Goal: Task Accomplishment & Management: Manage account settings

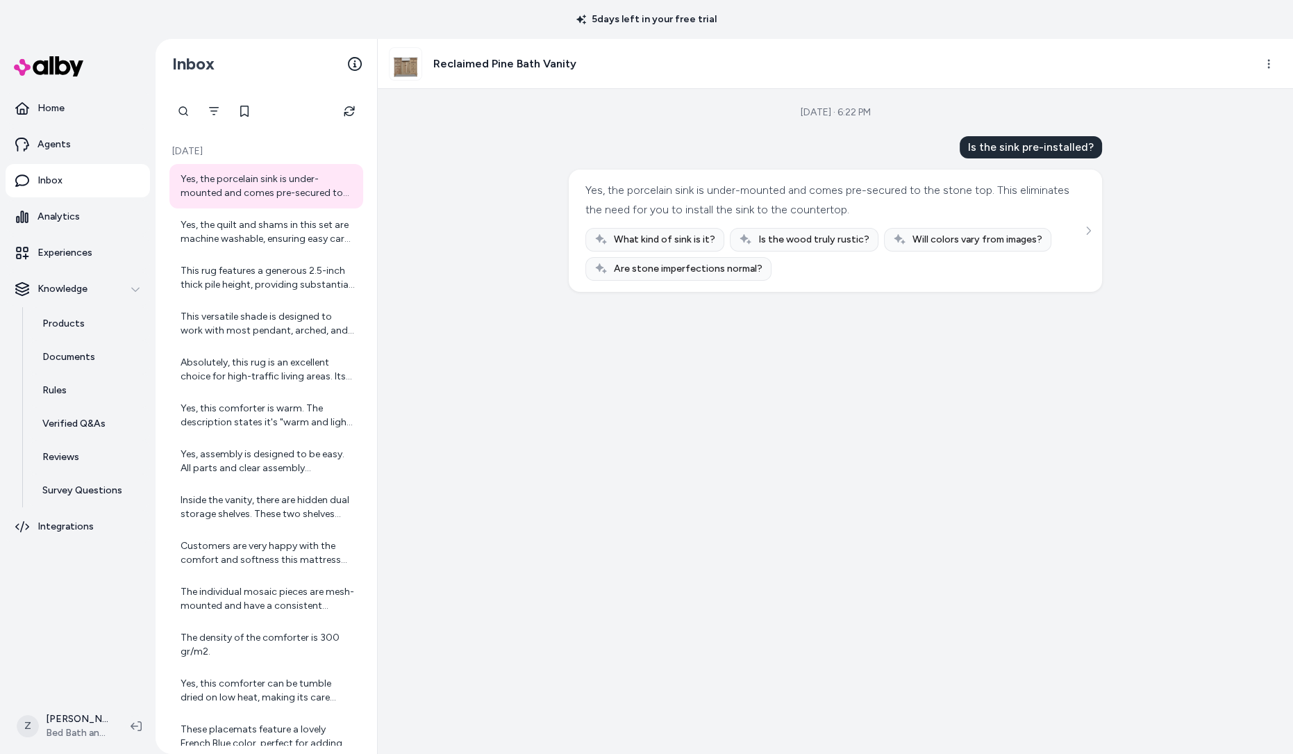
click at [519, 256] on div "[DATE] · 6:22 PM Is the sink pre-installed? Yes, the porcelain sink is under-mo…" at bounding box center [835, 421] width 915 height 665
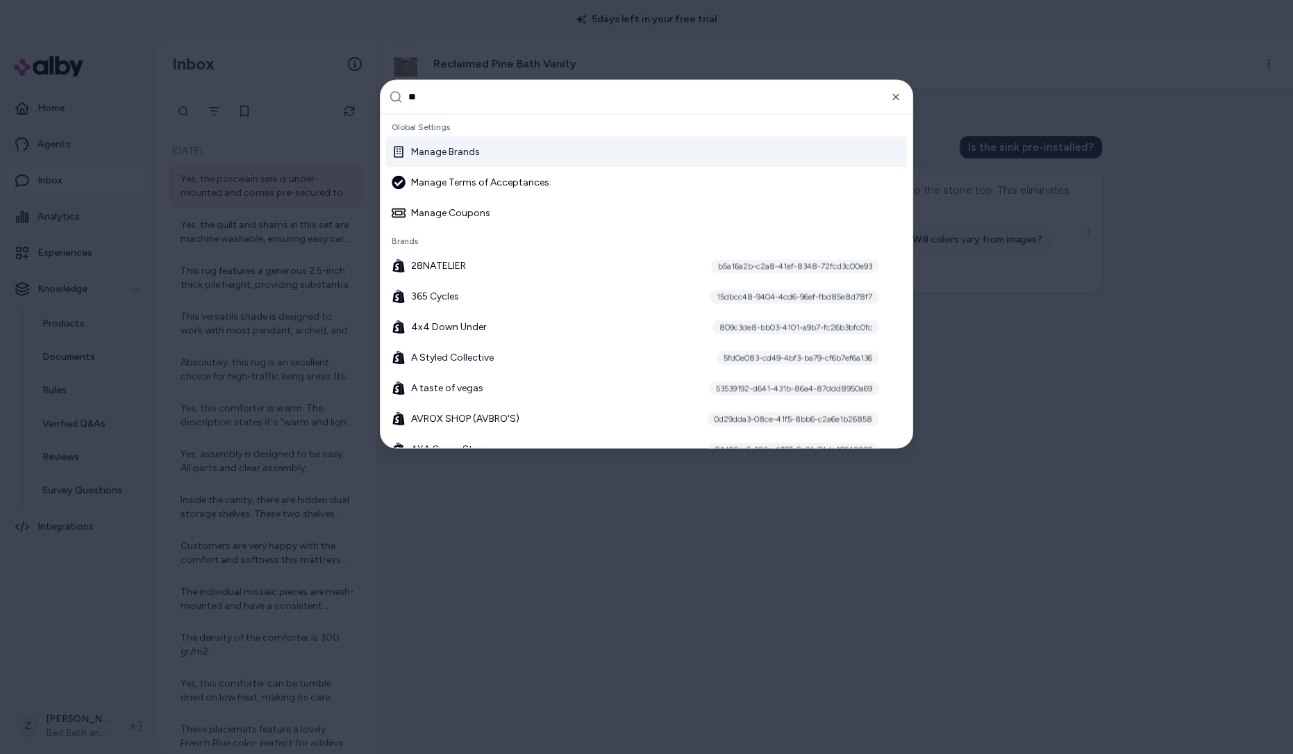
type input "***"
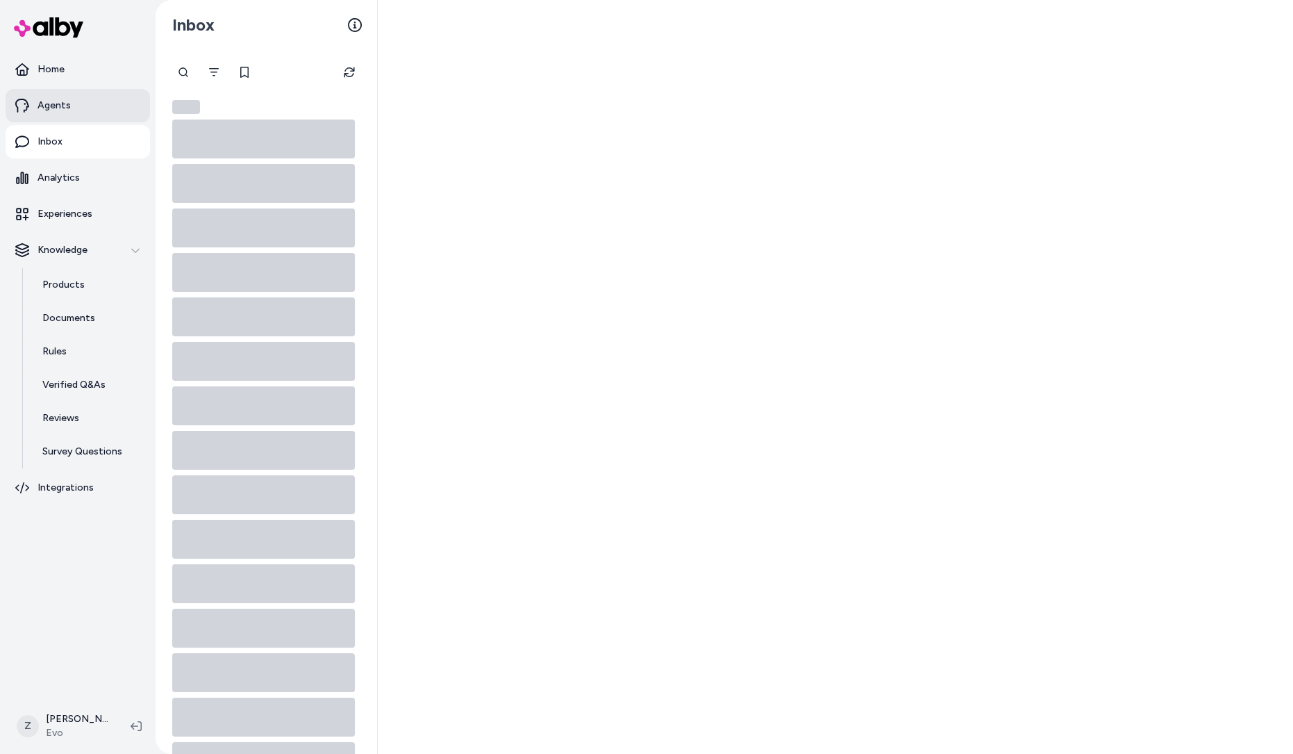
click at [79, 113] on link "Agents" at bounding box center [78, 105] width 144 height 33
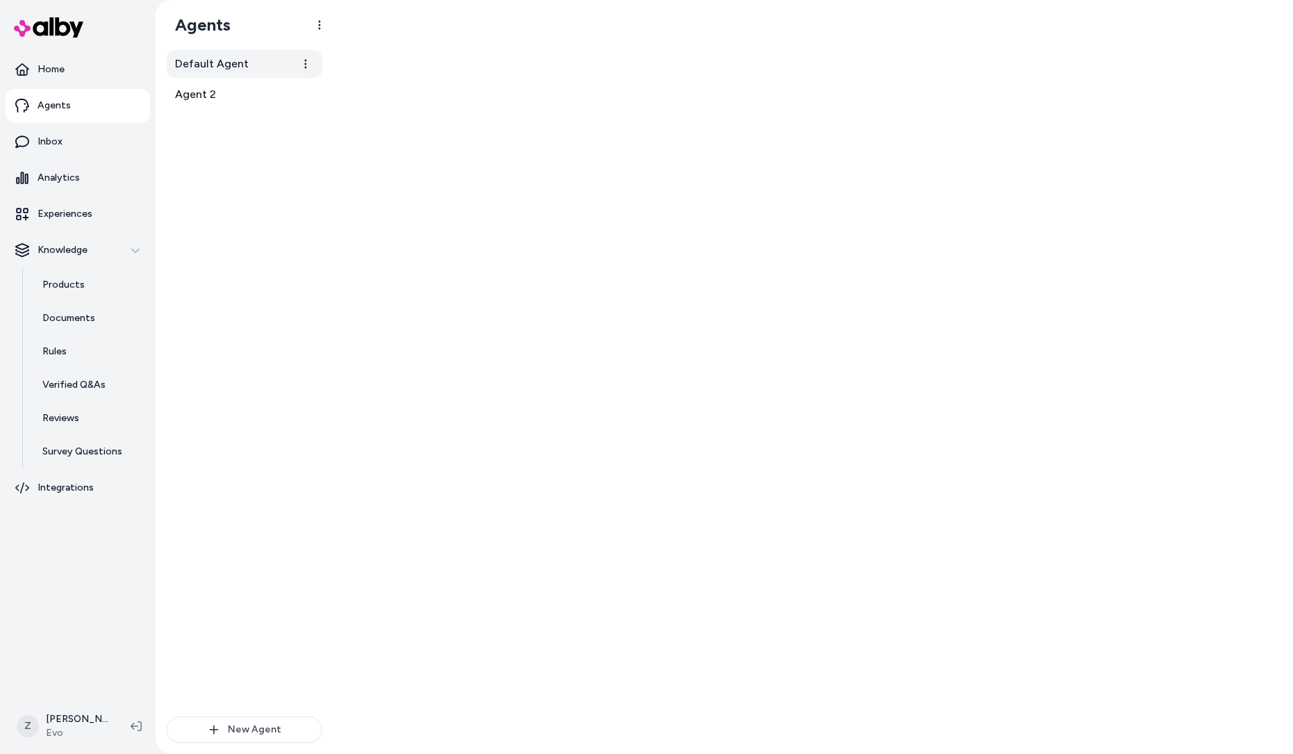
click at [266, 67] on link "Default Agent" at bounding box center [245, 64] width 156 height 28
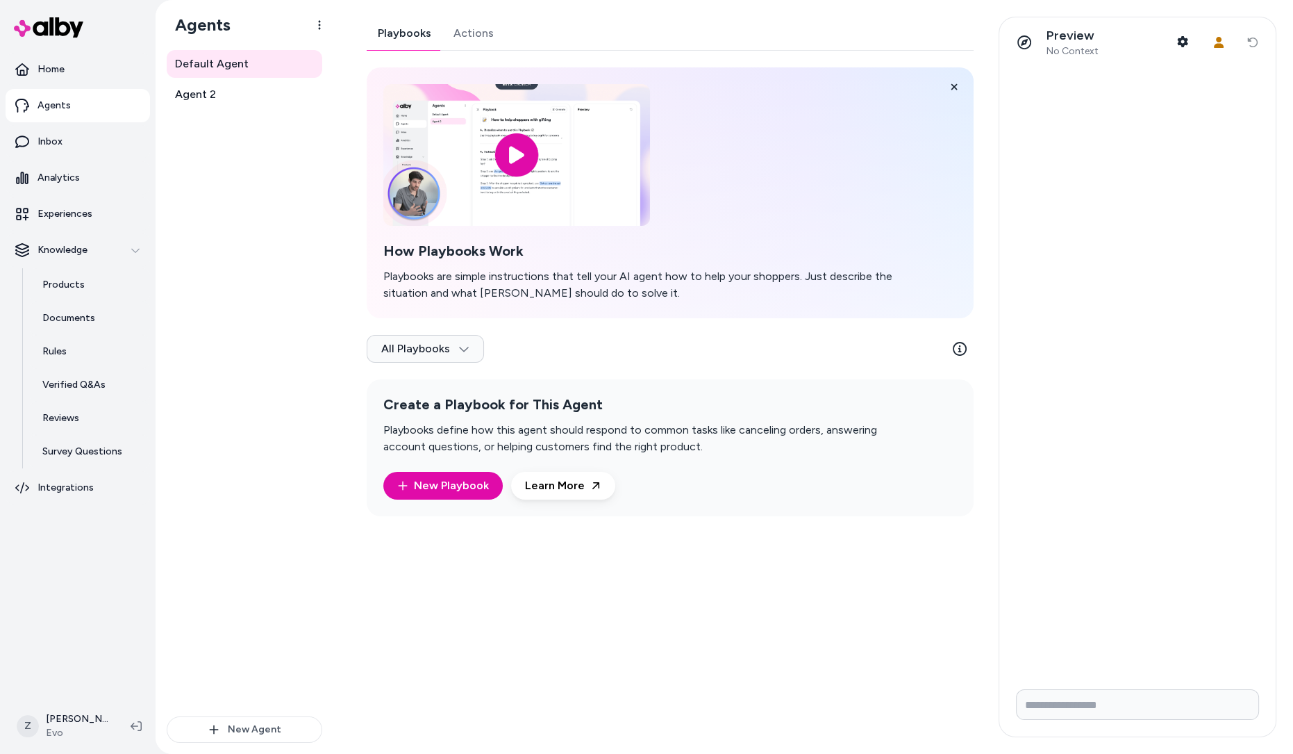
click at [472, 33] on link "Actions" at bounding box center [473, 33] width 63 height 33
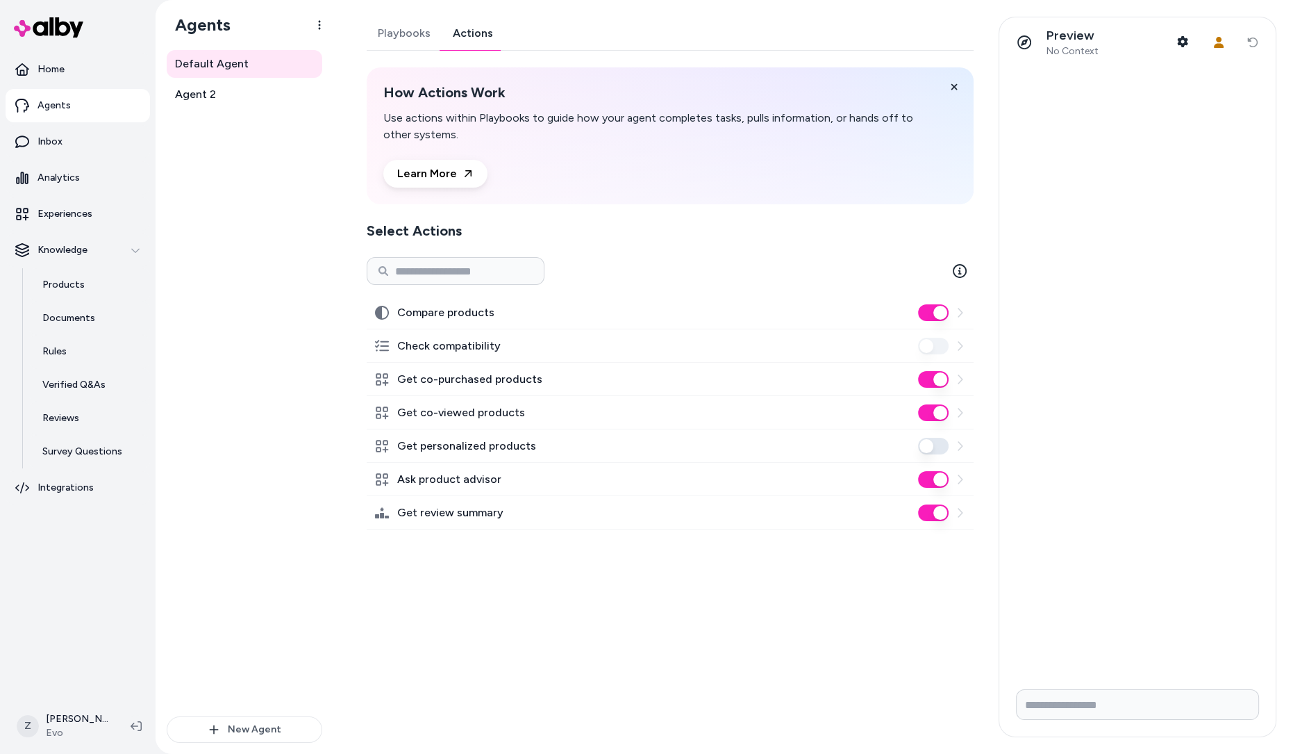
click at [934, 446] on button "Get personalized products" at bounding box center [933, 446] width 31 height 17
click at [88, 211] on p "Experiences" at bounding box center [65, 214] width 55 height 14
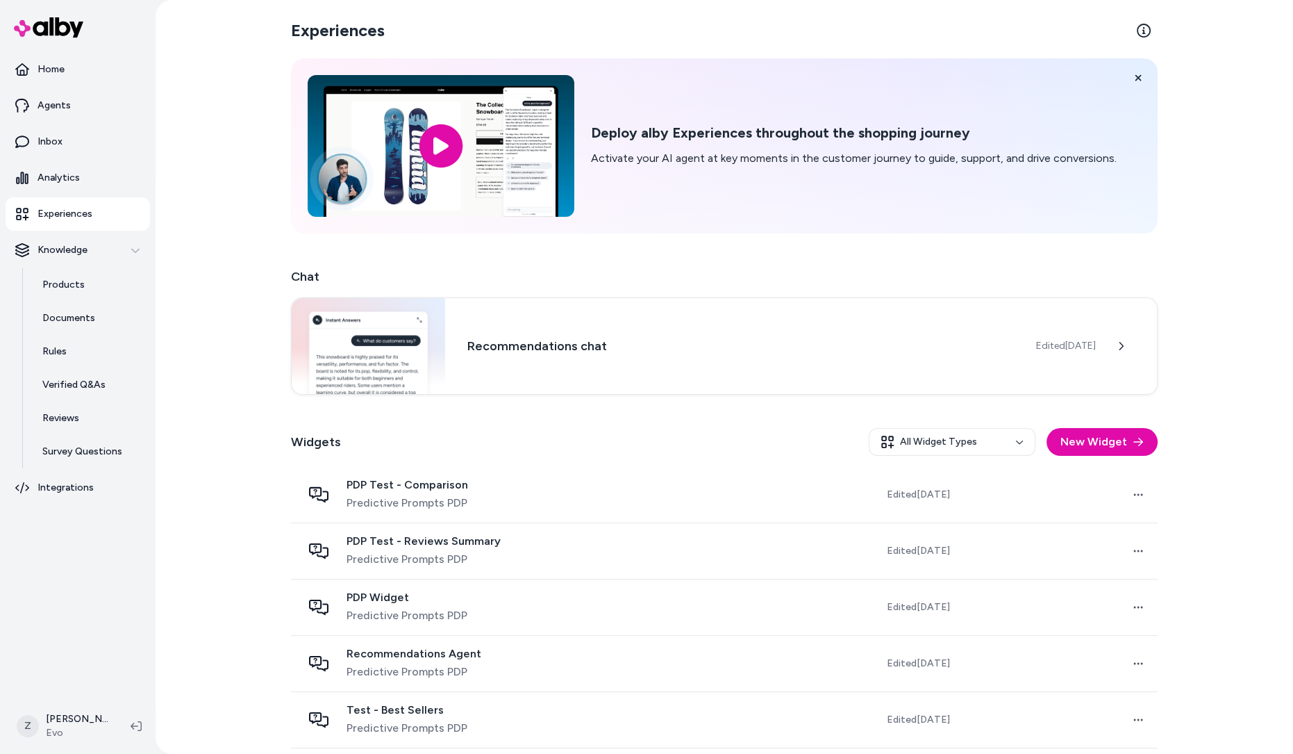
scroll to position [116, 0]
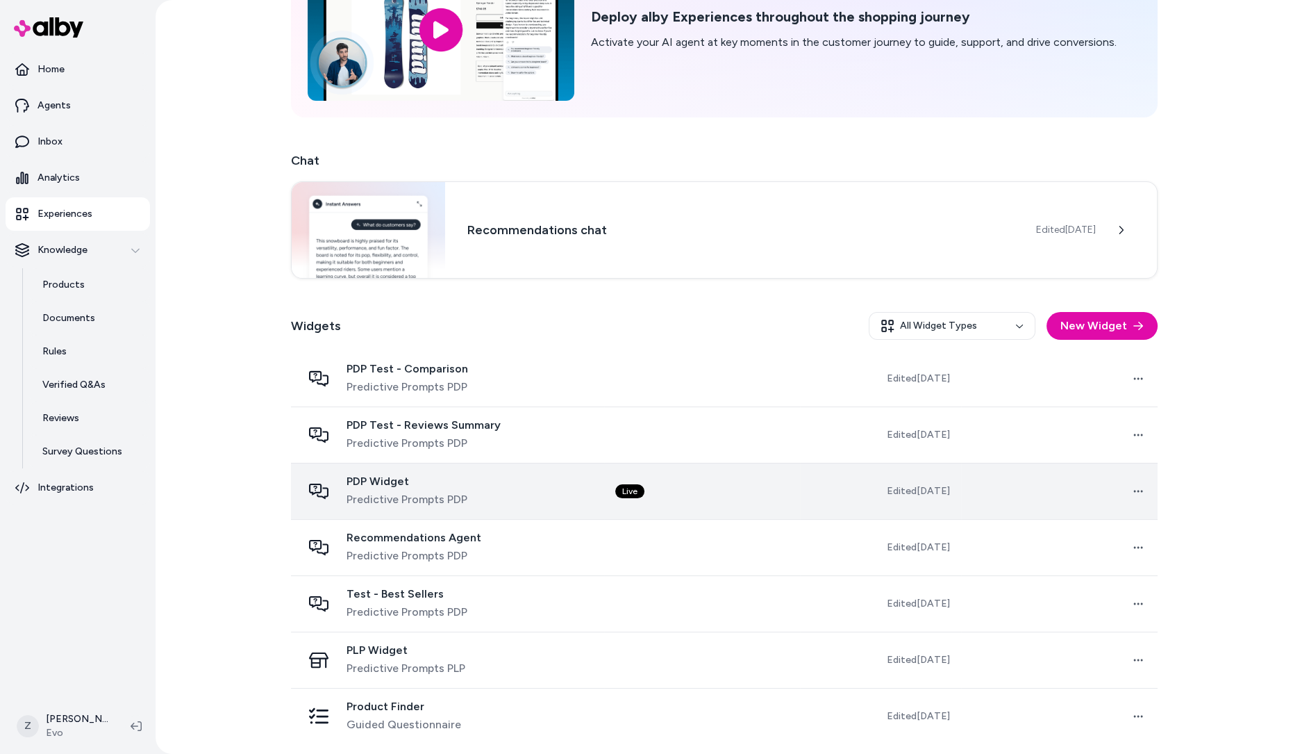
click at [397, 494] on span "Predictive Prompts PDP" at bounding box center [407, 499] width 121 height 17
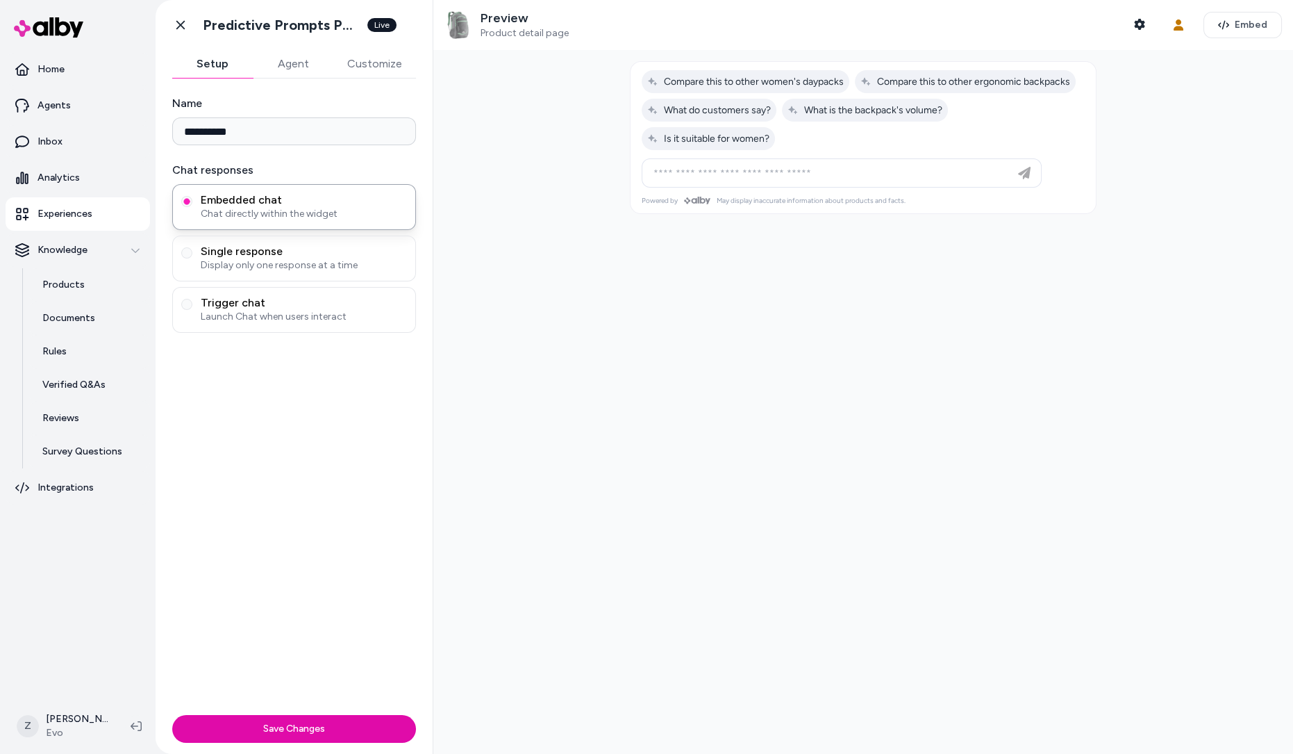
click at [296, 67] on button "Agent" at bounding box center [293, 64] width 81 height 28
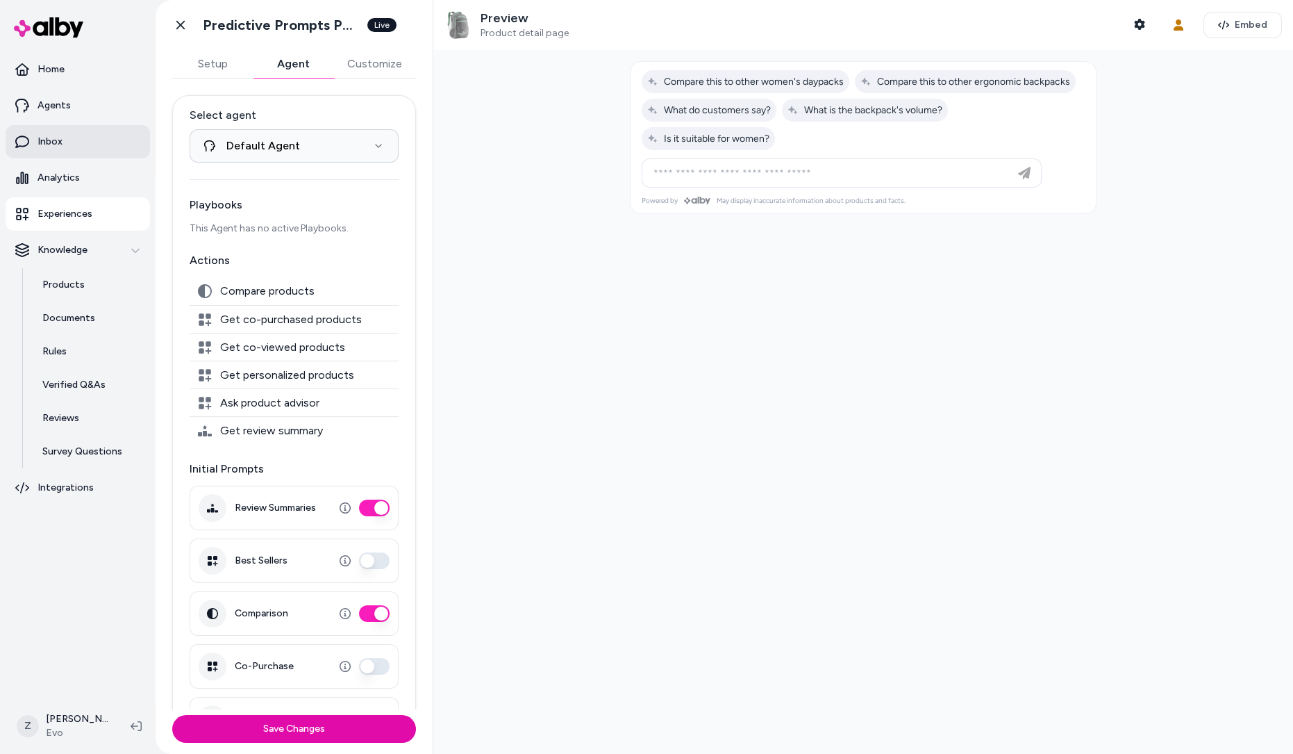
click at [74, 132] on link "Inbox" at bounding box center [78, 141] width 144 height 33
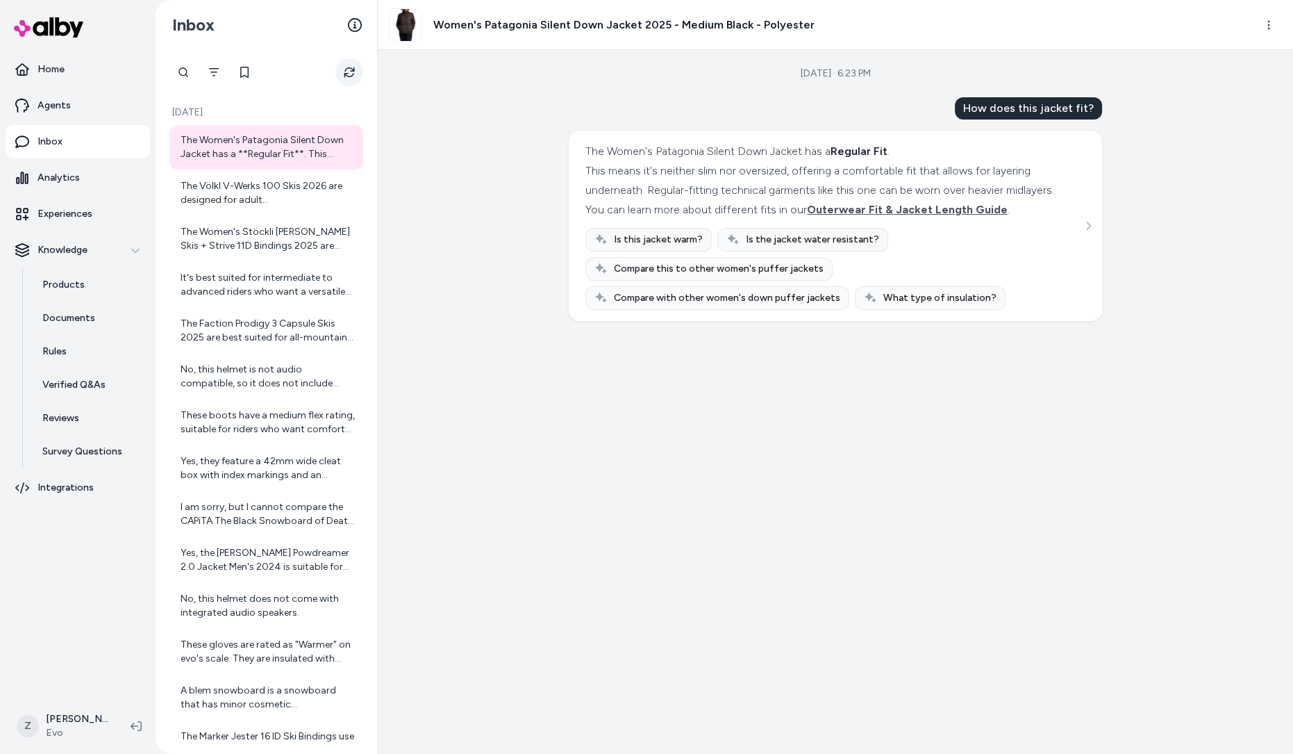
click at [356, 72] on button "Refresh" at bounding box center [349, 72] width 28 height 28
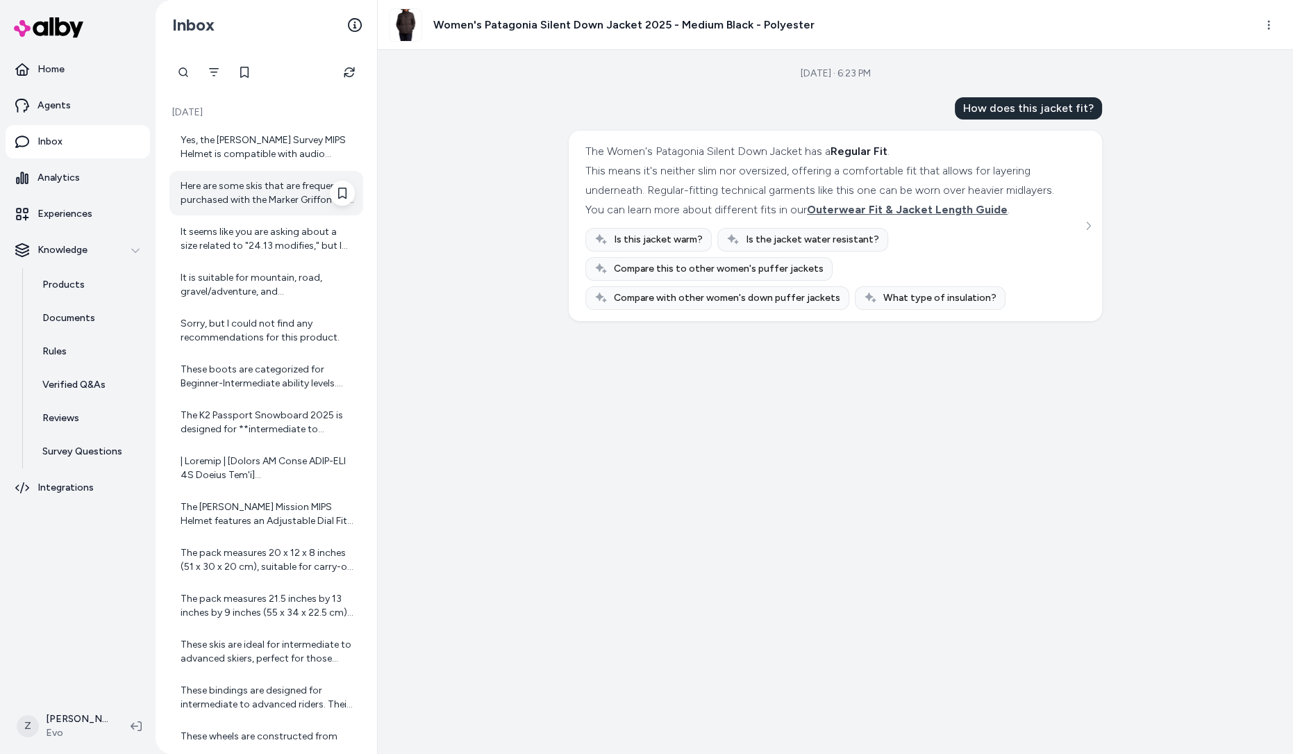
click at [255, 198] on div "Here are some skis that are frequently purchased with the Marker Griffon 13 ID …" at bounding box center [268, 193] width 174 height 28
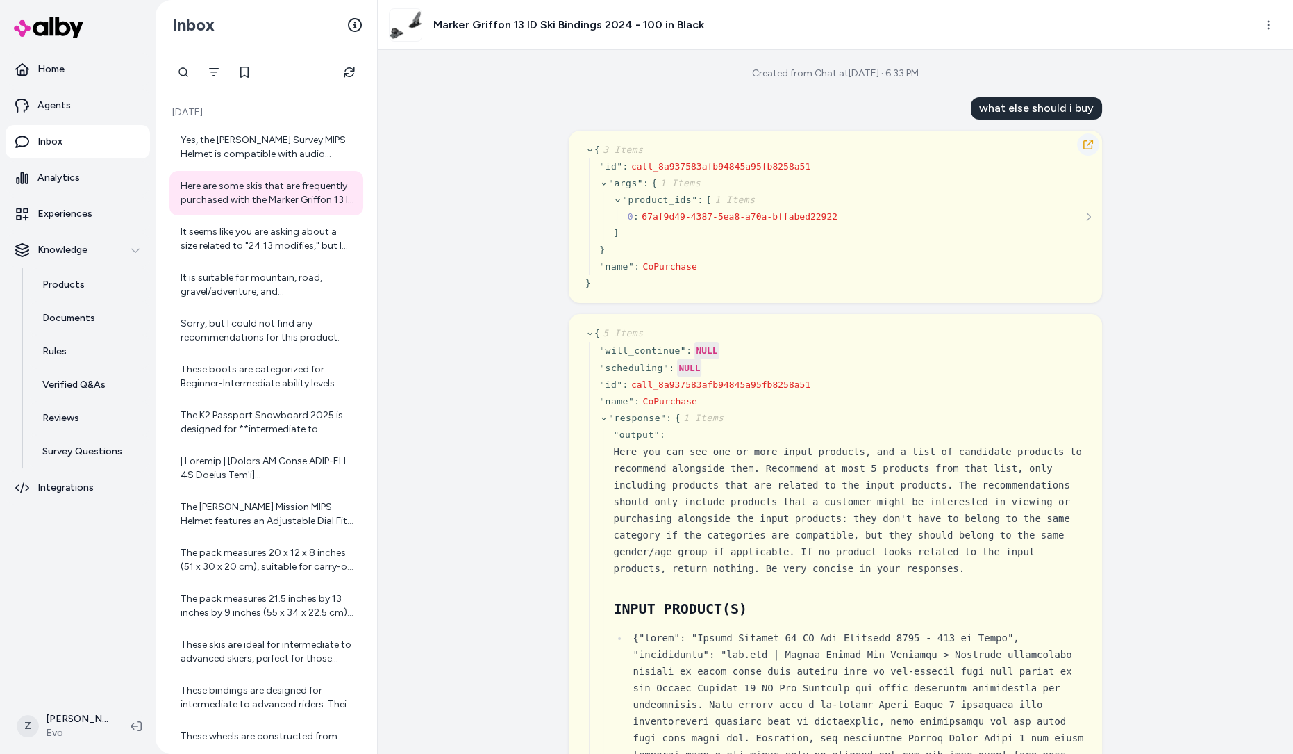
click at [1087, 145] on icon "button" at bounding box center [1088, 145] width 10 height 10
click at [350, 69] on icon "Refresh" at bounding box center [349, 72] width 11 height 11
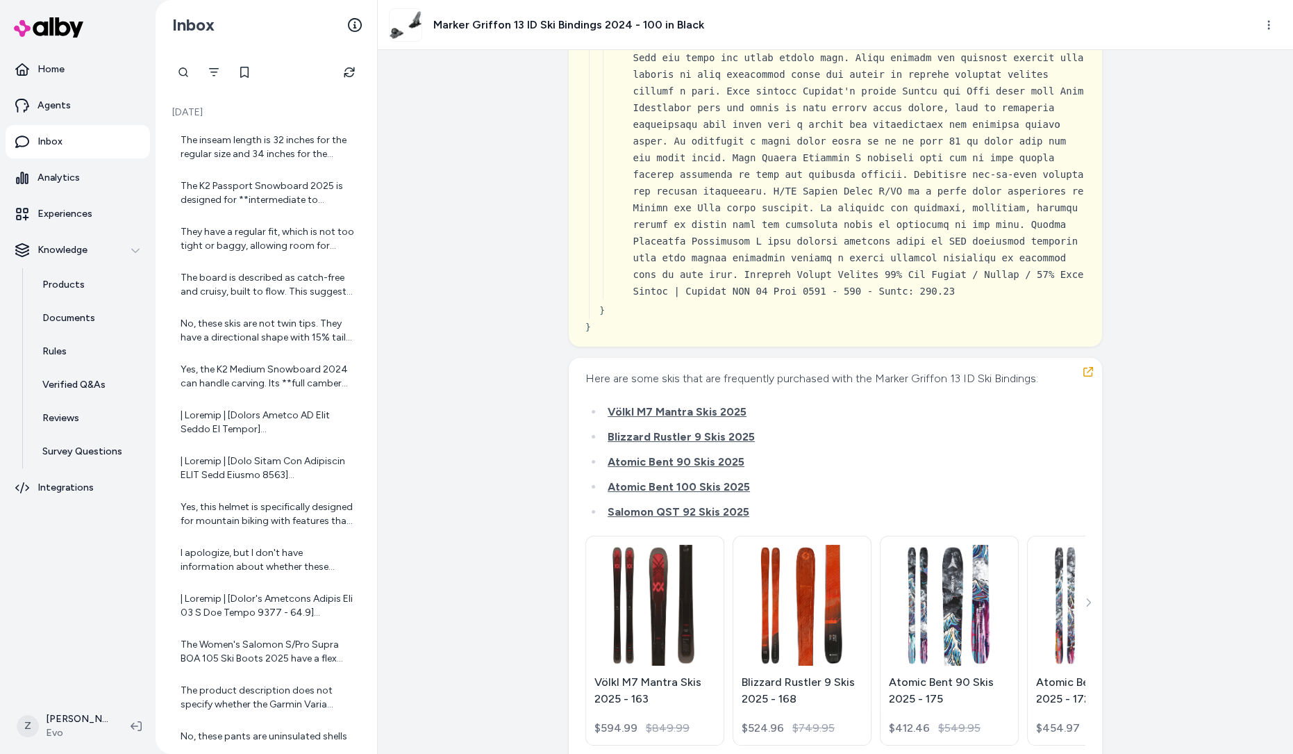
scroll to position [3729, 0]
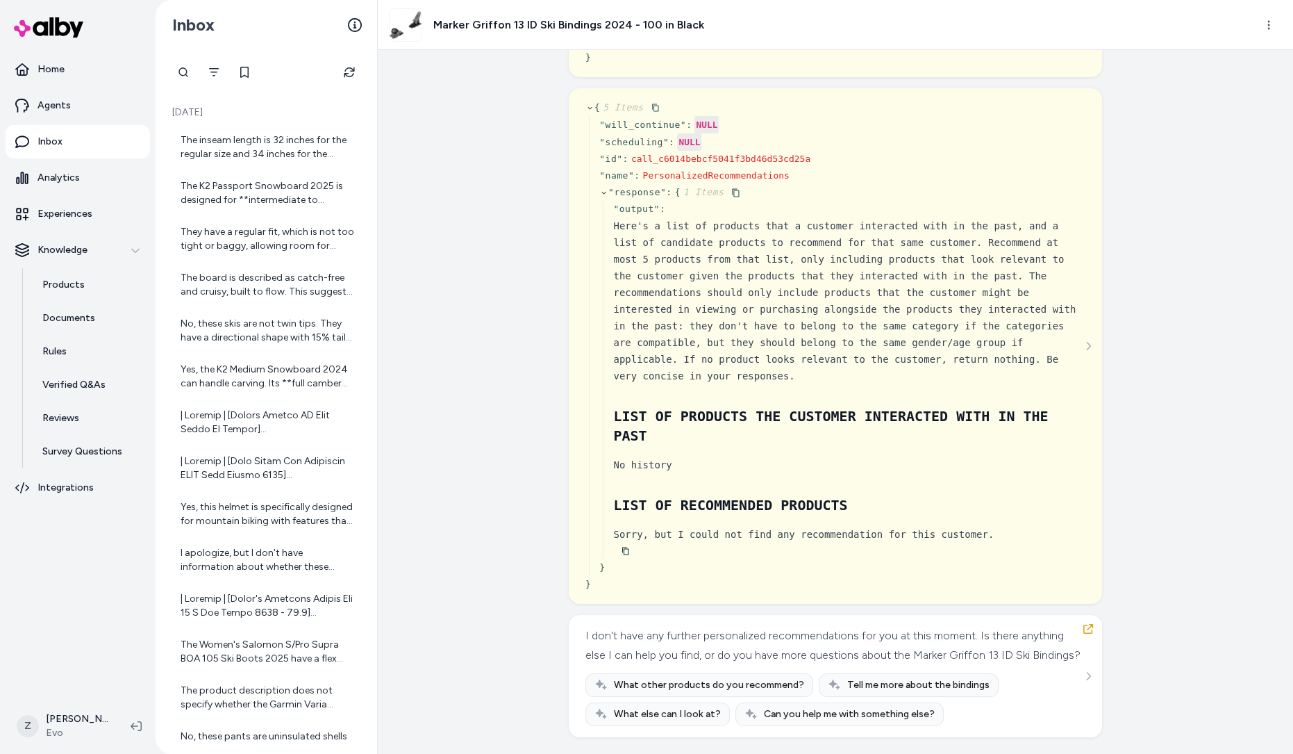
scroll to position [29243, 0]
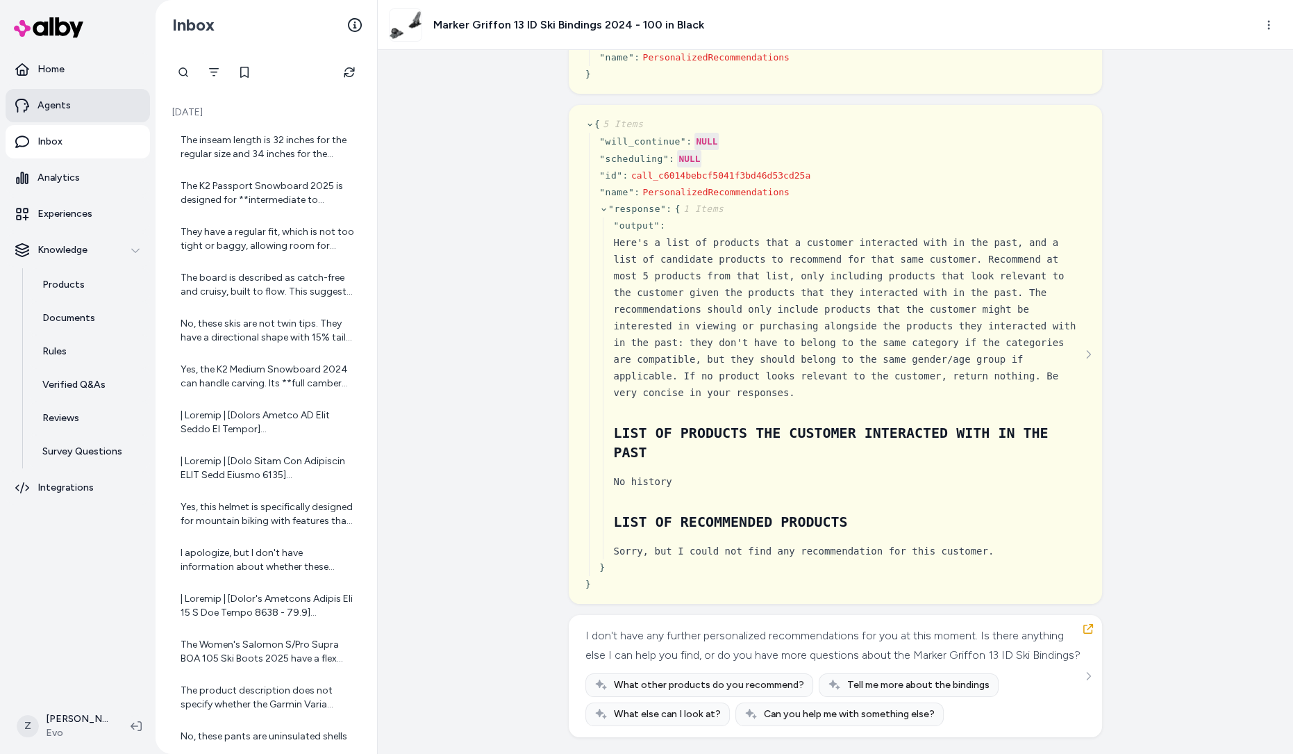
click at [91, 103] on link "Agents" at bounding box center [78, 105] width 144 height 33
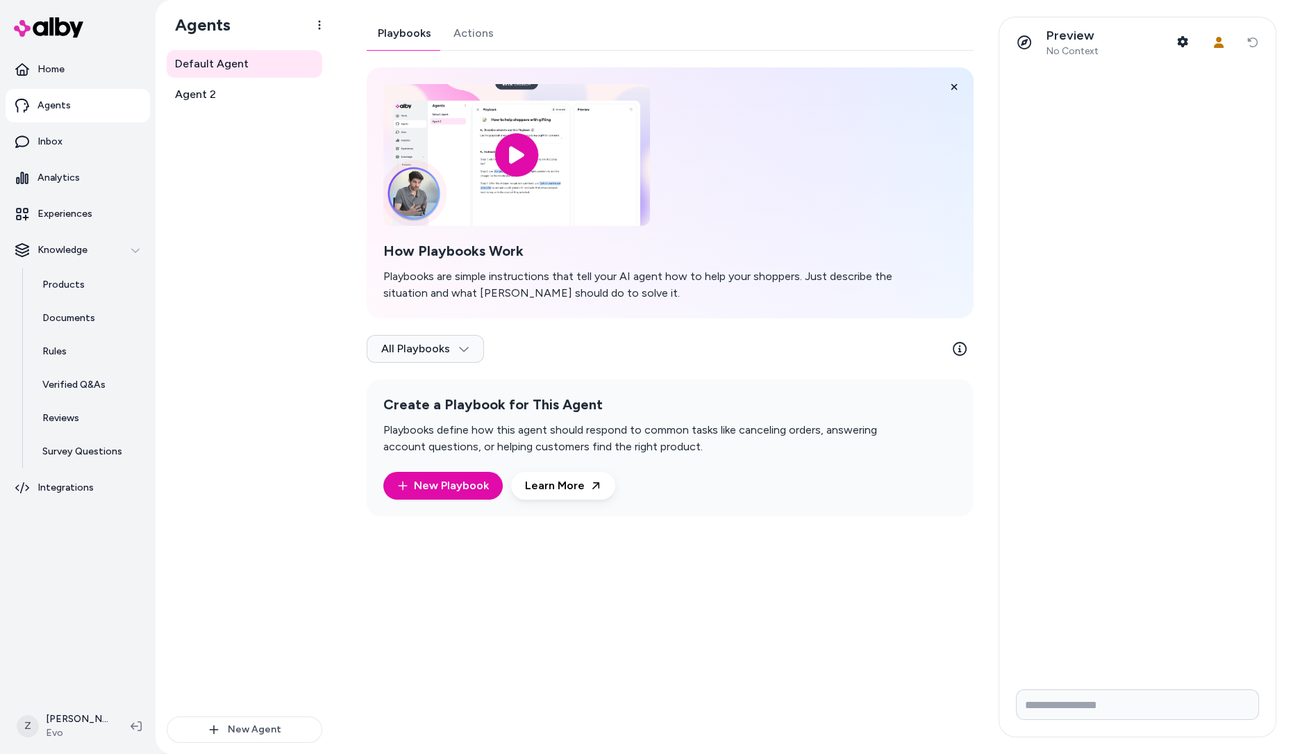
click at [448, 38] on link "Actions" at bounding box center [473, 33] width 63 height 33
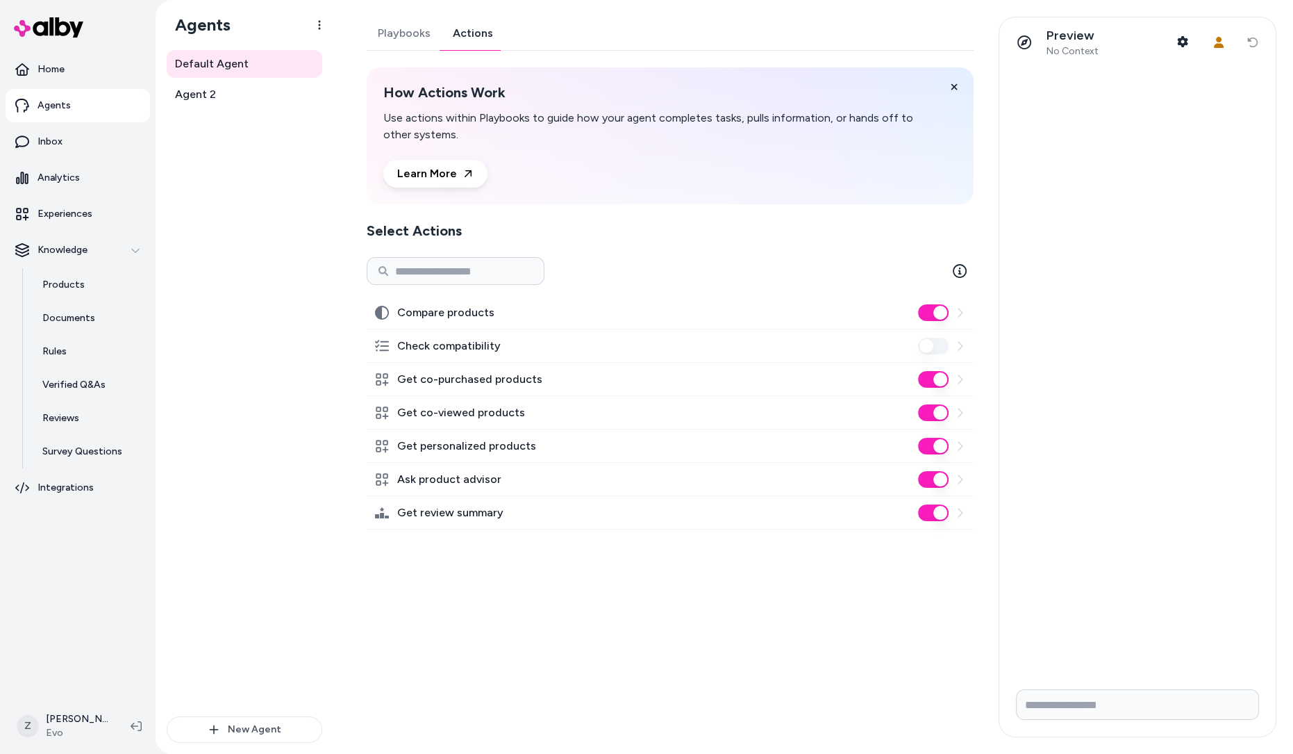
click at [937, 446] on button "Get personalized products" at bounding box center [933, 446] width 31 height 17
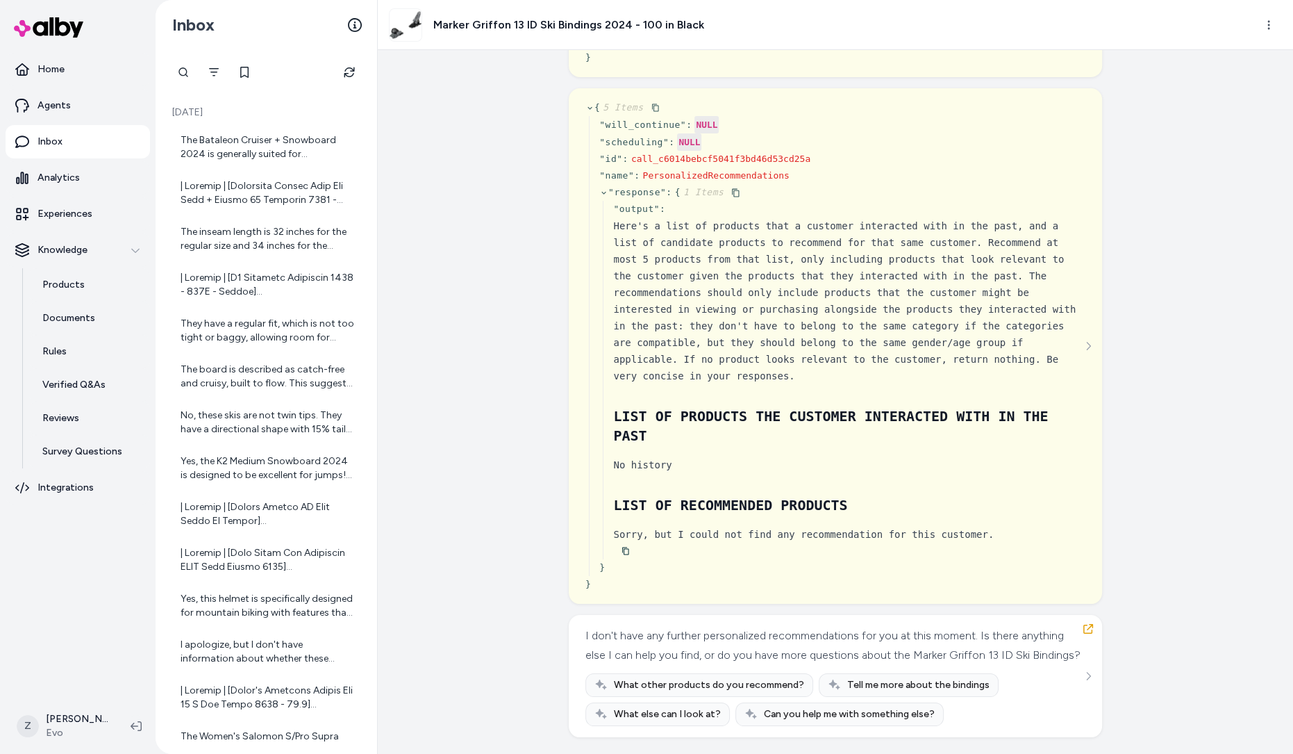
scroll to position [28738, 0]
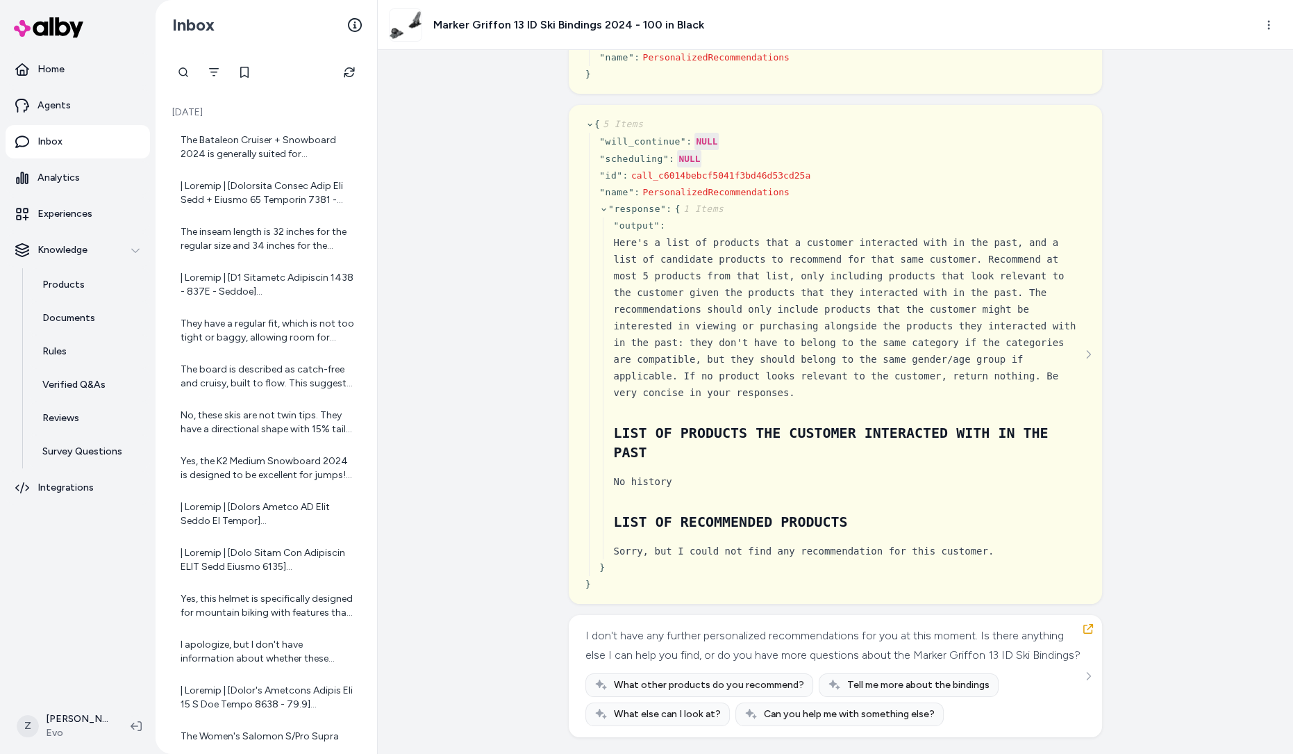
click at [1087, 8] on icon "button" at bounding box center [1088, 2] width 11 height 11
